Goal: Check status: Check status

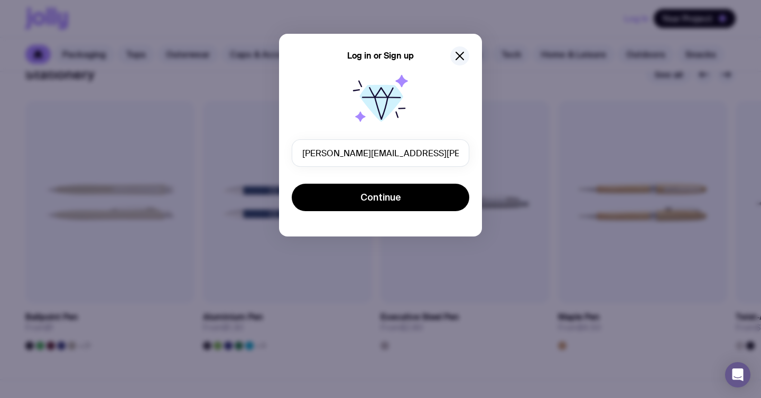
type input "[PERSON_NAME][EMAIL_ADDRESS][PERSON_NAME][DOMAIN_NAME]"
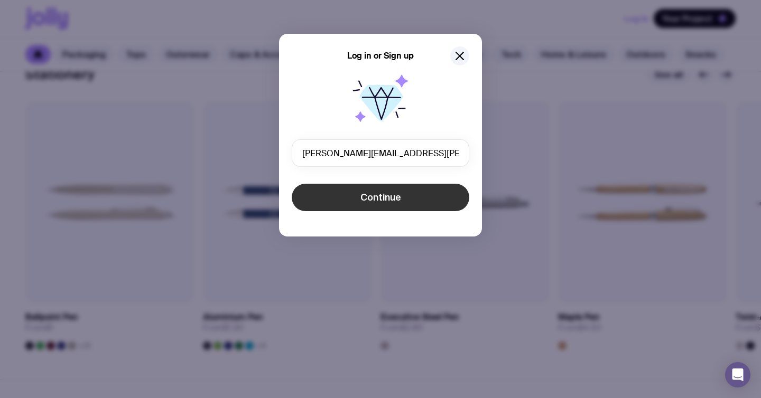
click at [393, 202] on span "Continue" at bounding box center [380, 197] width 41 height 13
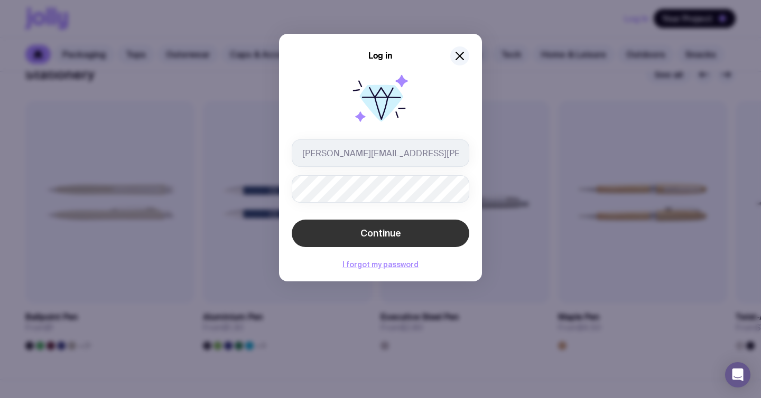
click at [327, 231] on button "Continue" at bounding box center [381, 233] width 178 height 27
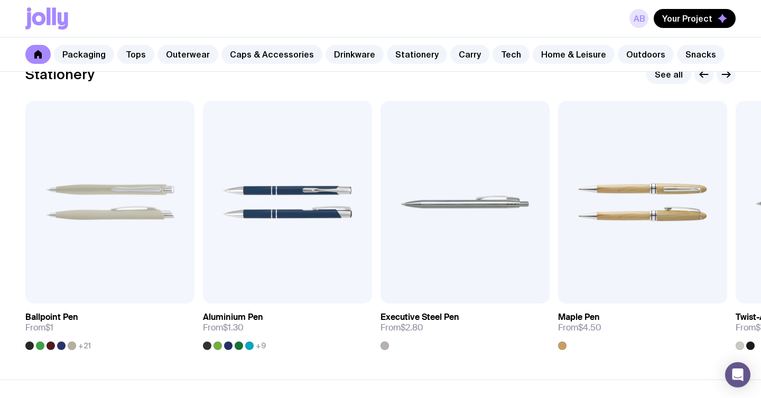
click at [646, 14] on link "AB" at bounding box center [638, 18] width 19 height 19
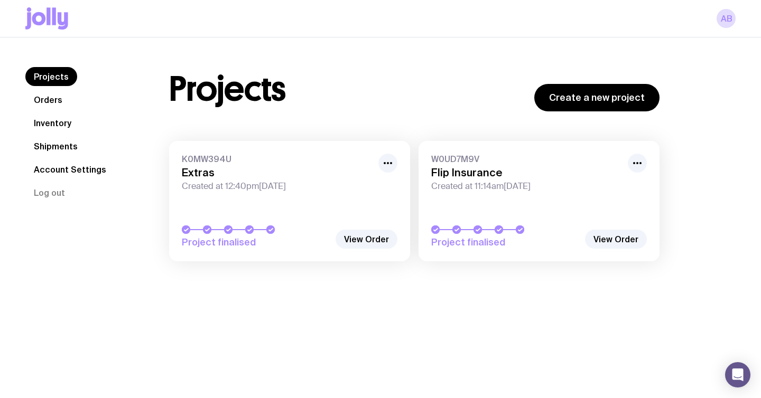
click at [604, 229] on div "Project finalised" at bounding box center [539, 237] width 216 height 23
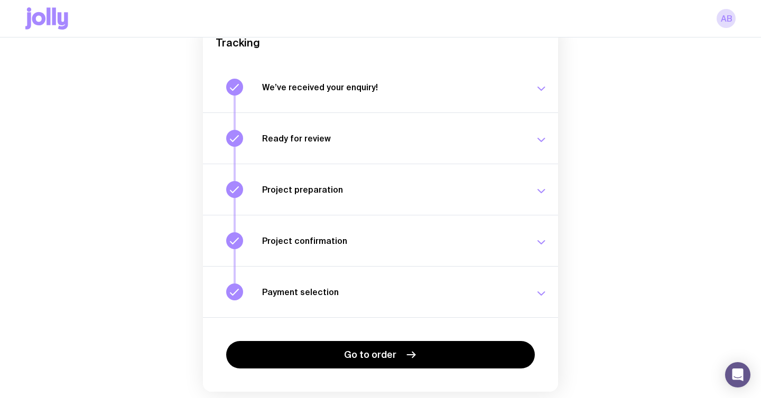
scroll to position [116, 0]
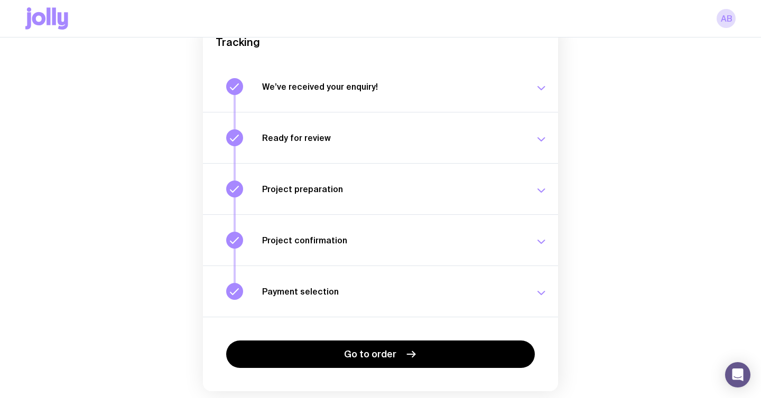
click at [547, 89] on icon "button" at bounding box center [541, 88] width 13 height 13
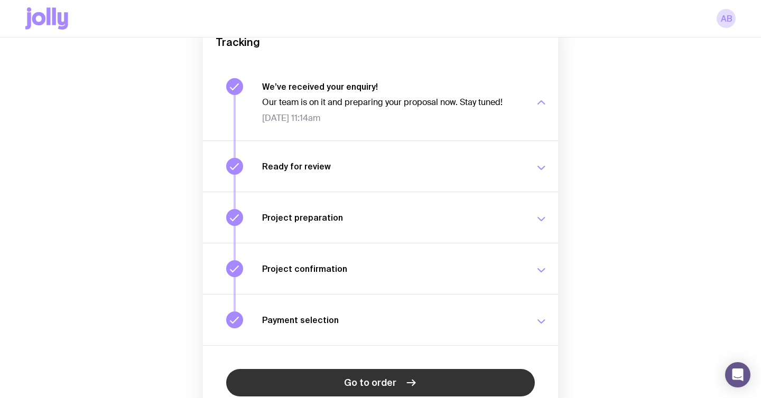
click at [406, 373] on link "Go to order" at bounding box center [380, 382] width 309 height 27
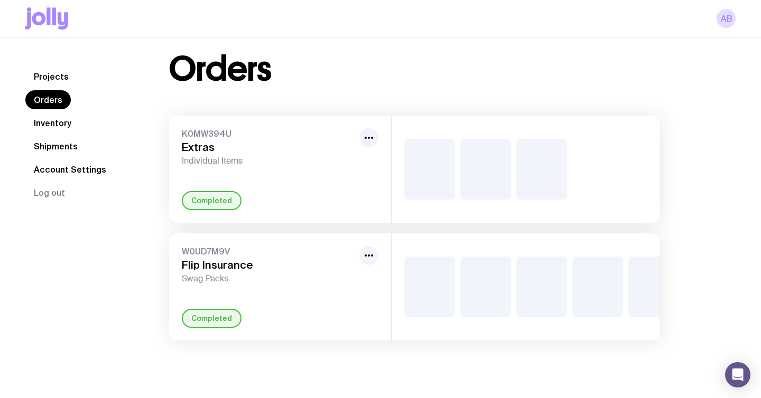
scroll to position [18, 0]
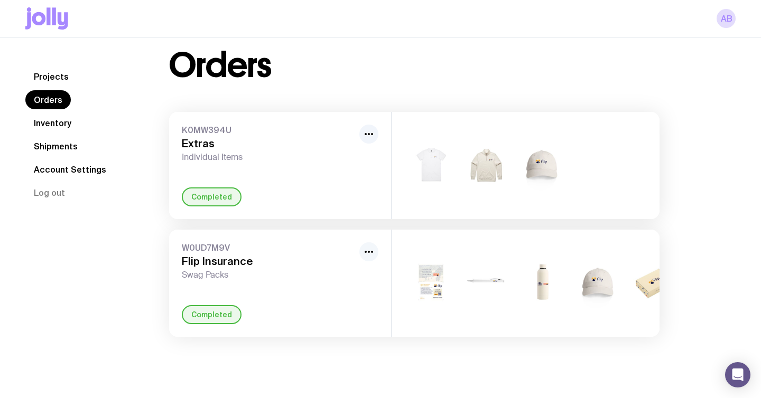
click at [366, 252] on circle "button" at bounding box center [366, 252] width 2 height 2
click at [337, 247] on span "W0UD7M9V" at bounding box center [268, 248] width 173 height 11
click at [223, 276] on span "Swag Packs" at bounding box center [268, 275] width 173 height 11
click at [213, 258] on h3 "Flip Insurance" at bounding box center [268, 261] width 173 height 13
click at [732, 374] on icon "Open Intercom Messenger" at bounding box center [738, 375] width 14 height 14
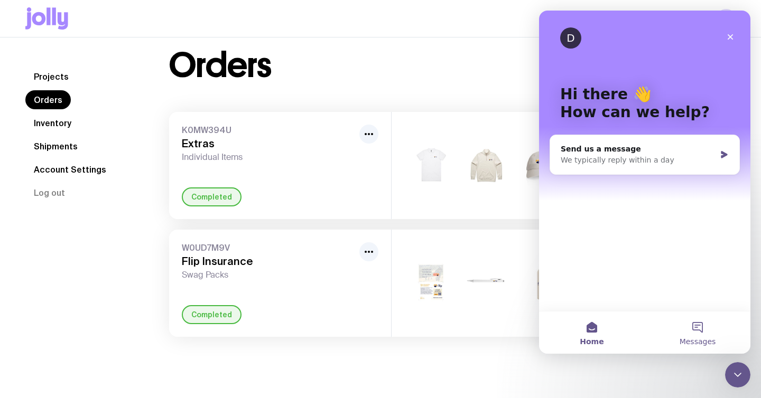
scroll to position [0, 0]
click at [732, 39] on icon "Close" at bounding box center [731, 37] width 6 height 6
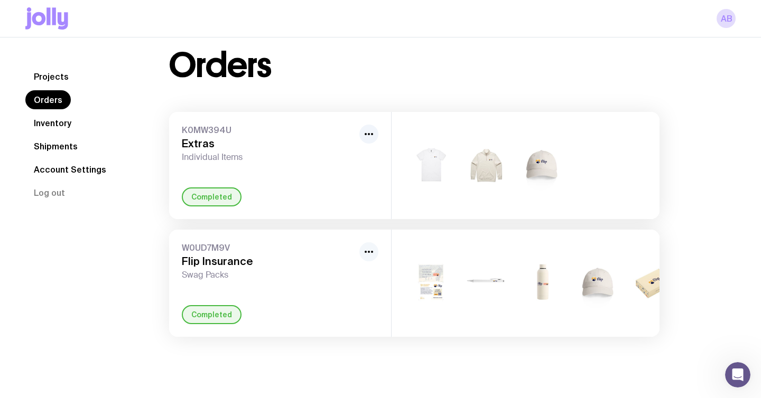
click at [363, 258] on button "button" at bounding box center [368, 252] width 19 height 19
